Goal: Use online tool/utility: Utilize a website feature to perform a specific function

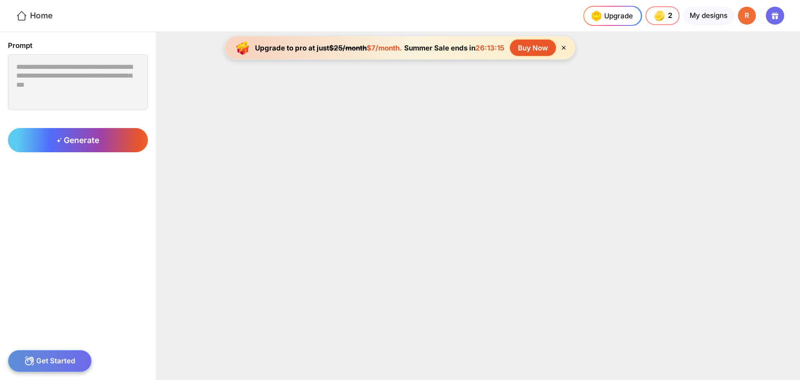
click at [20, 15] on icon at bounding box center [22, 16] width 12 height 12
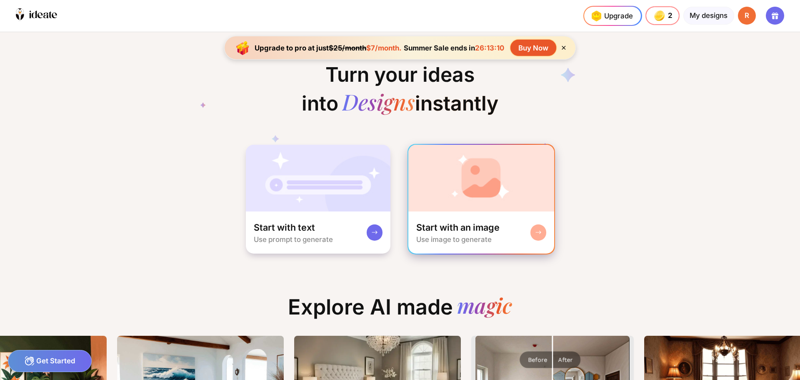
click at [503, 188] on img at bounding box center [482, 178] width 146 height 67
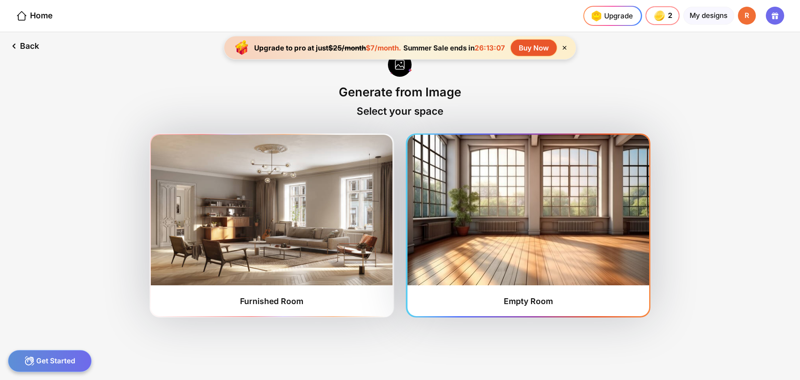
click at [514, 203] on img at bounding box center [529, 210] width 242 height 150
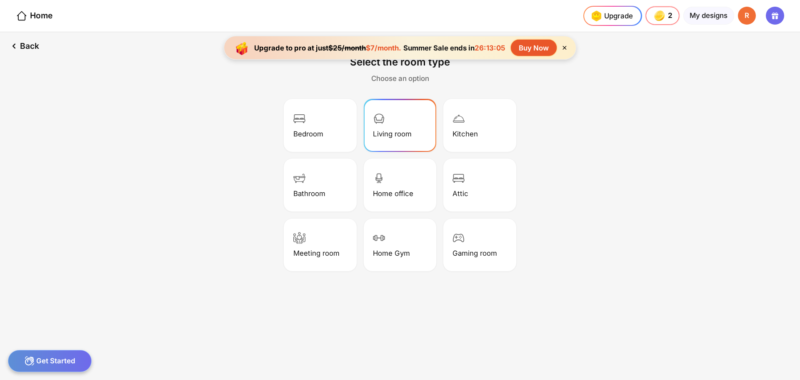
click at [407, 127] on div "Living room" at bounding box center [400, 125] width 70 height 50
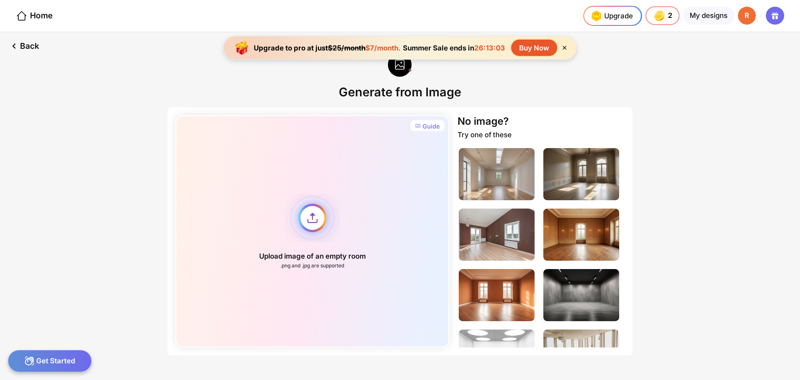
click at [312, 217] on div "Upload image of an empty room .png and .jpg are supported" at bounding box center [313, 231] width 274 height 232
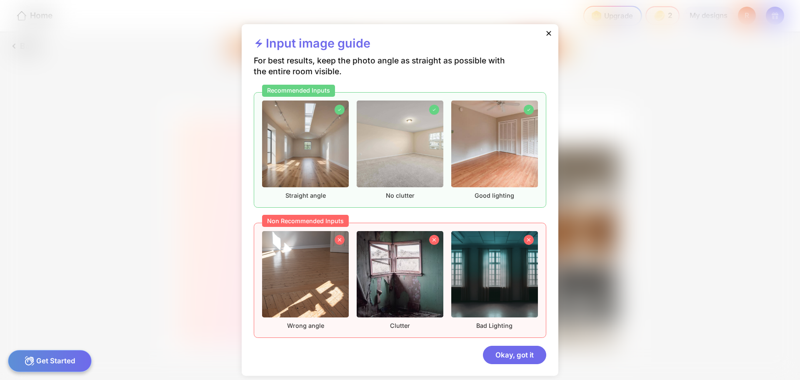
click at [549, 33] on icon at bounding box center [549, 33] width 5 height 5
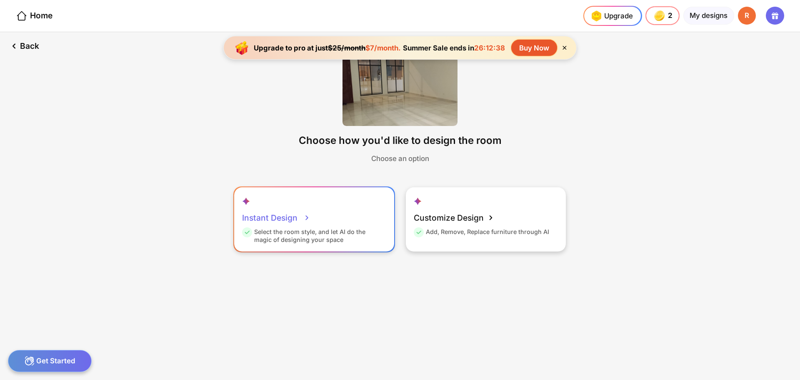
click at [303, 229] on div "Select the room style, and let AI do the magic of designing your space" at bounding box center [313, 236] width 142 height 16
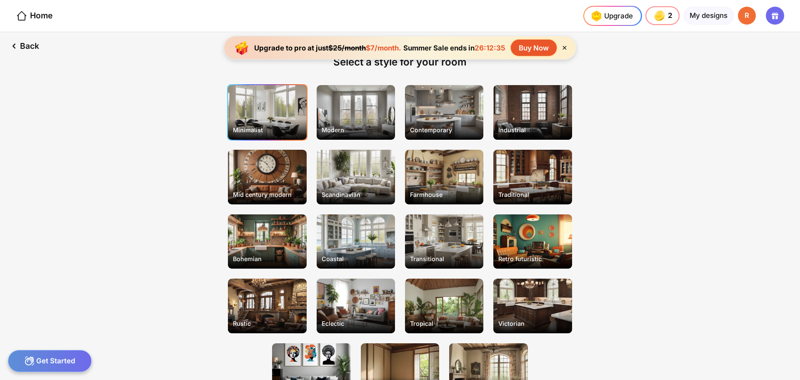
click at [267, 108] on div "Minimalist" at bounding box center [267, 112] width 78 height 55
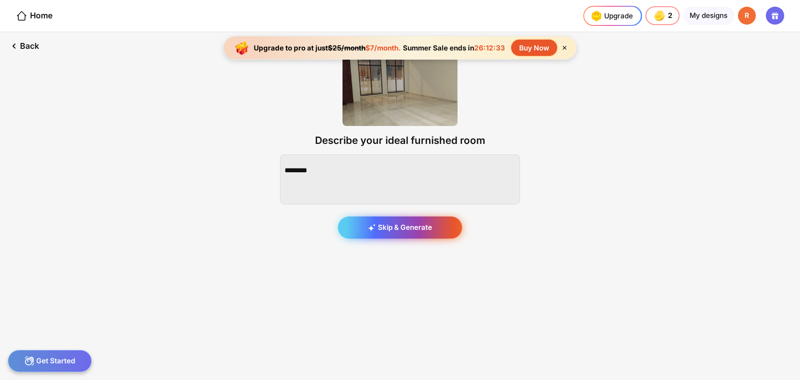
click at [418, 227] on div "Skip & Generate" at bounding box center [400, 227] width 124 height 23
